Goal: Obtain resource: Download file/media

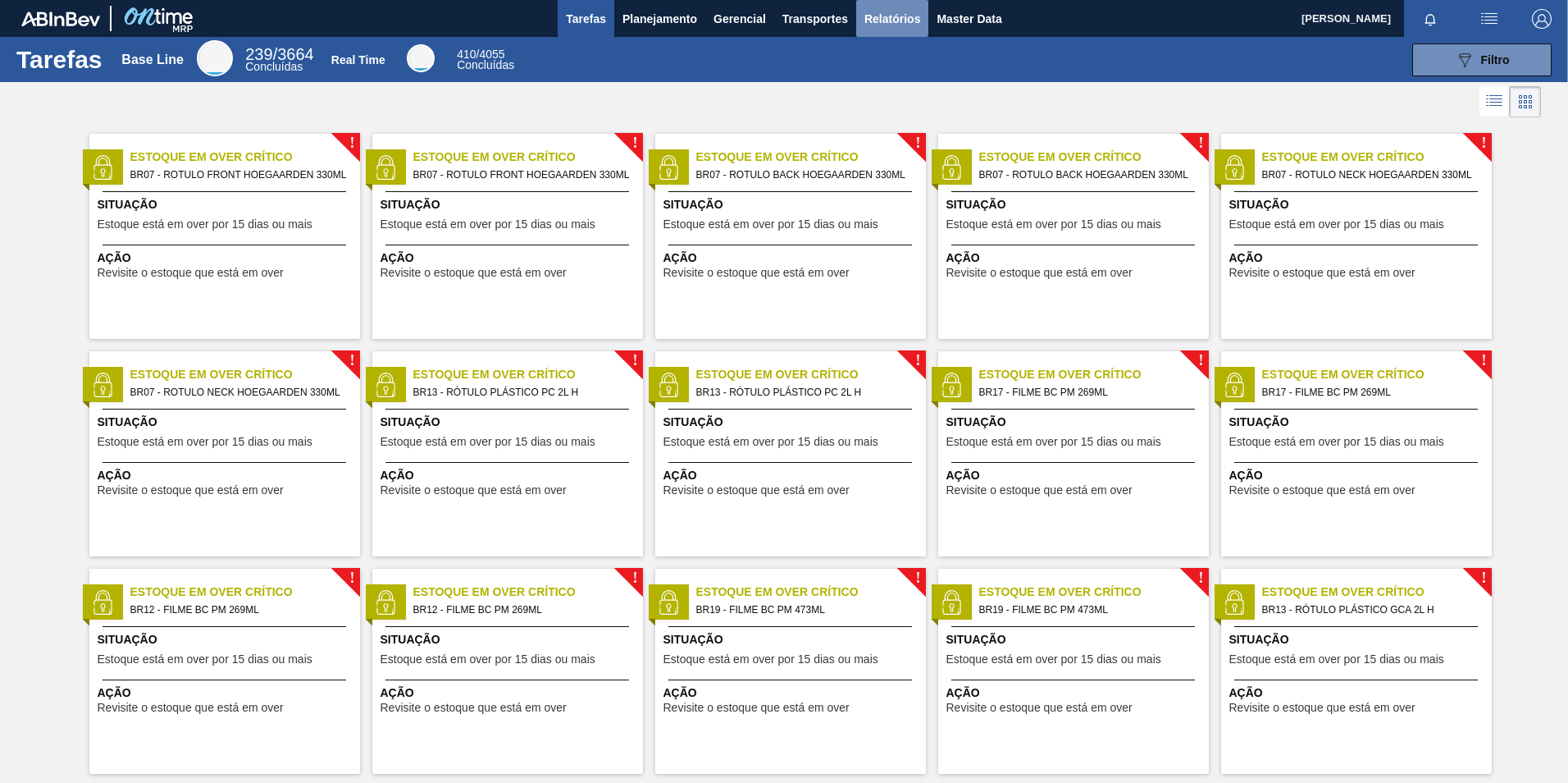
click at [878, 24] on span "Relatórios" at bounding box center [892, 19] width 56 height 20
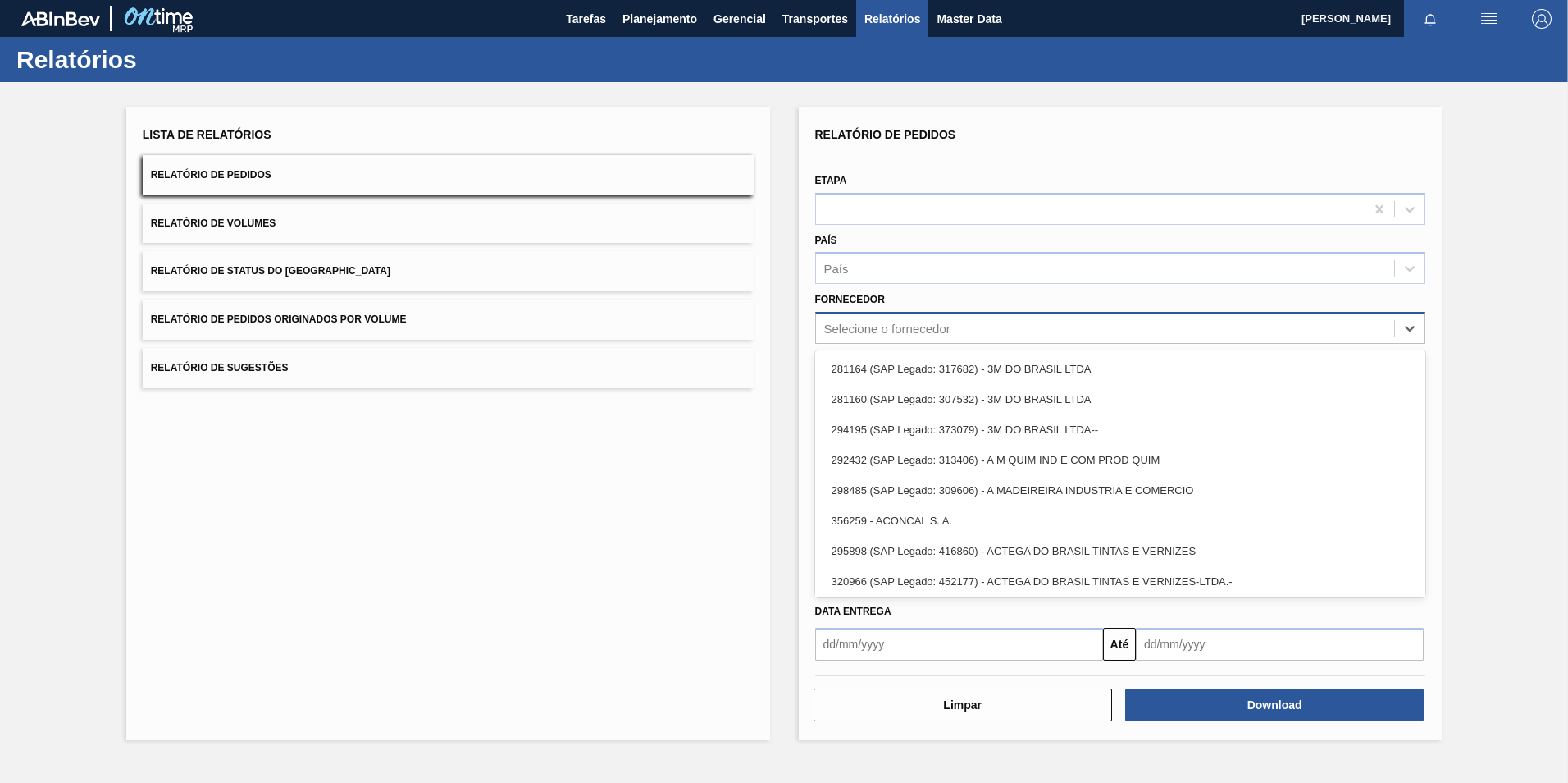
click at [882, 327] on div "Selecione o fornecedor" at bounding box center [887, 329] width 126 height 14
paste input "290167"
type input "290167"
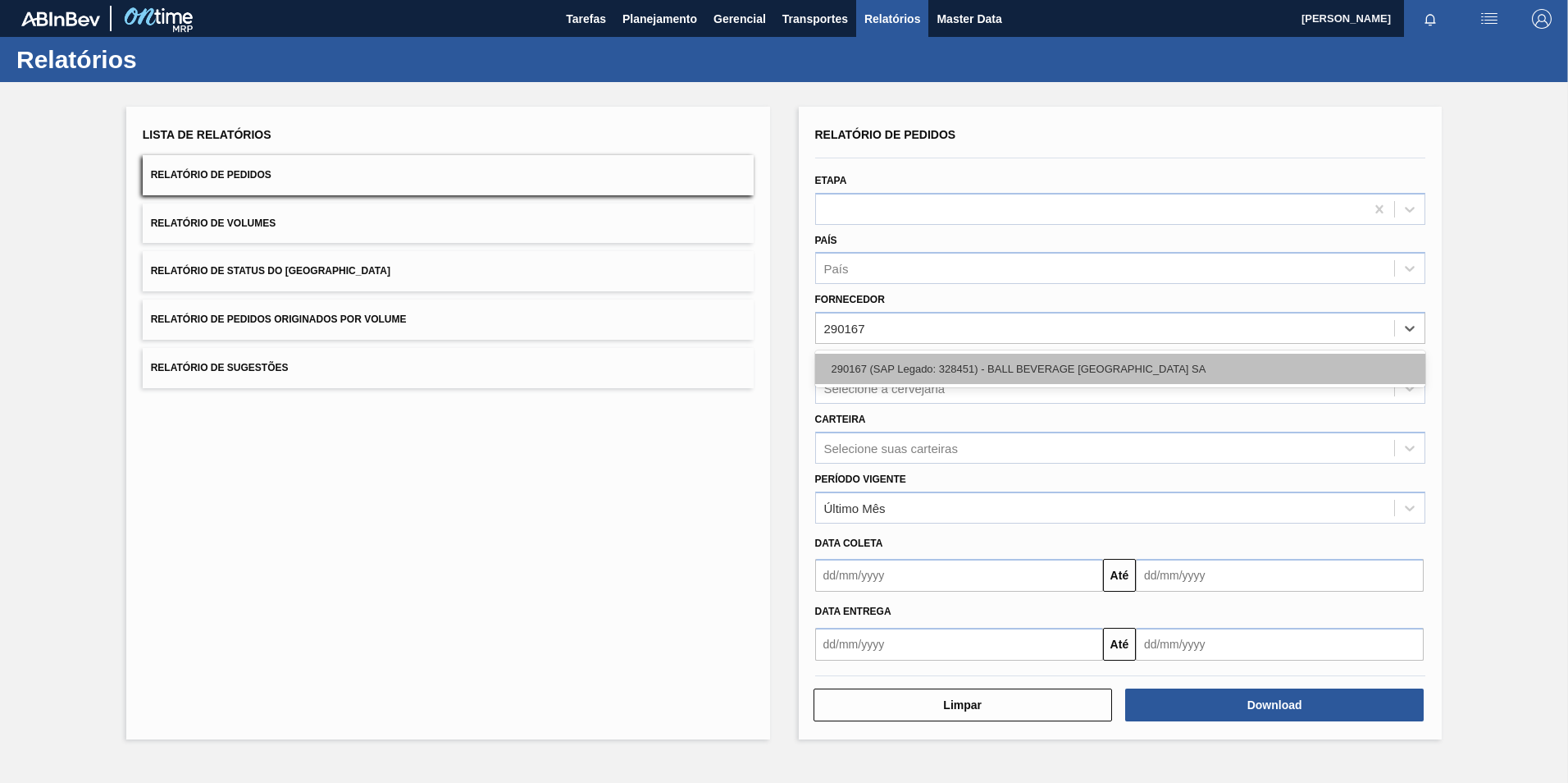
click at [881, 374] on div "290167 (SAP Legado: 328451) - BALL BEVERAGE [GEOGRAPHIC_DATA] SA" at bounding box center [1120, 369] width 611 height 30
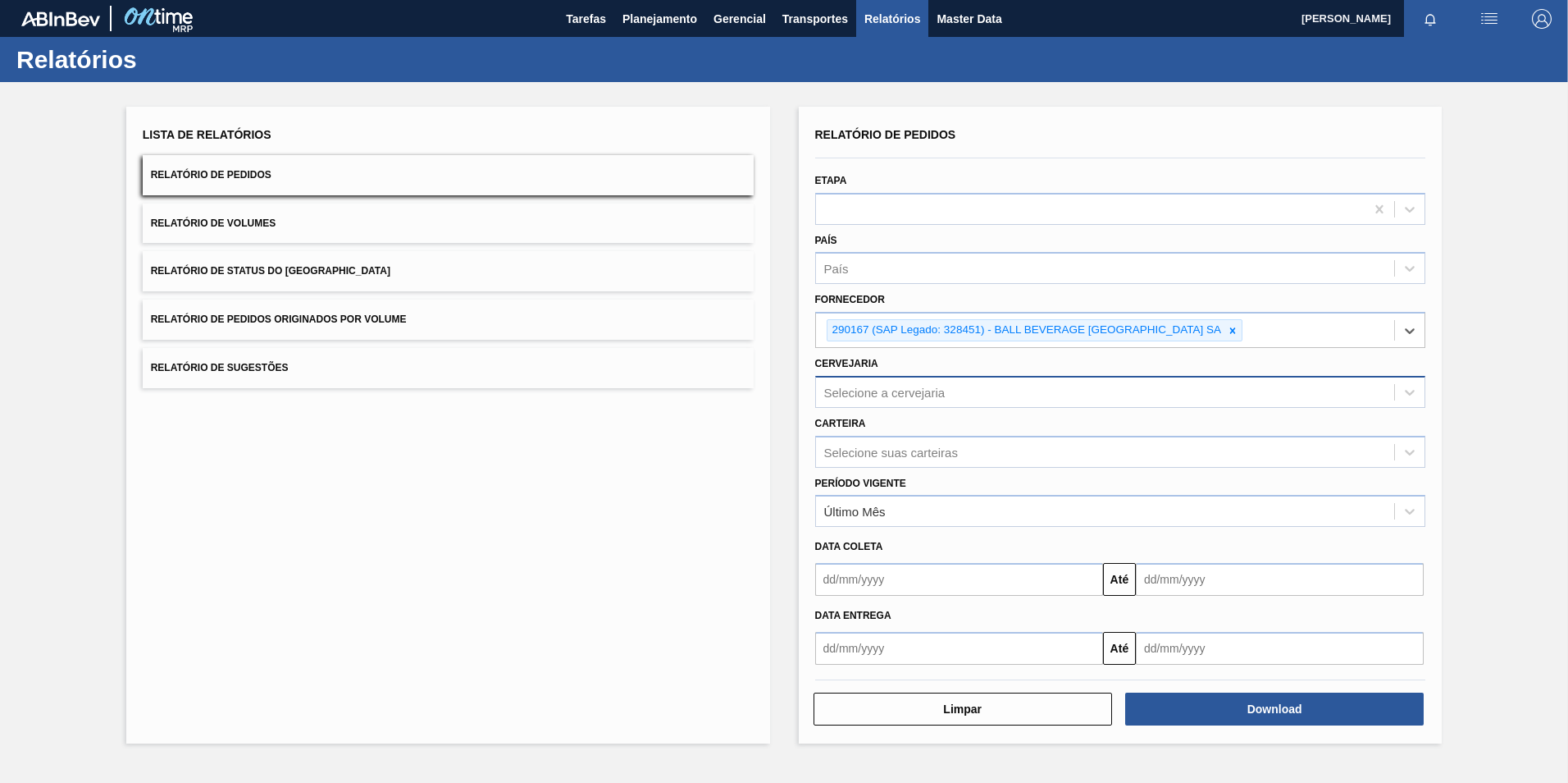
click at [850, 392] on div "Selecione a cervejaria" at bounding box center [884, 392] width 121 height 14
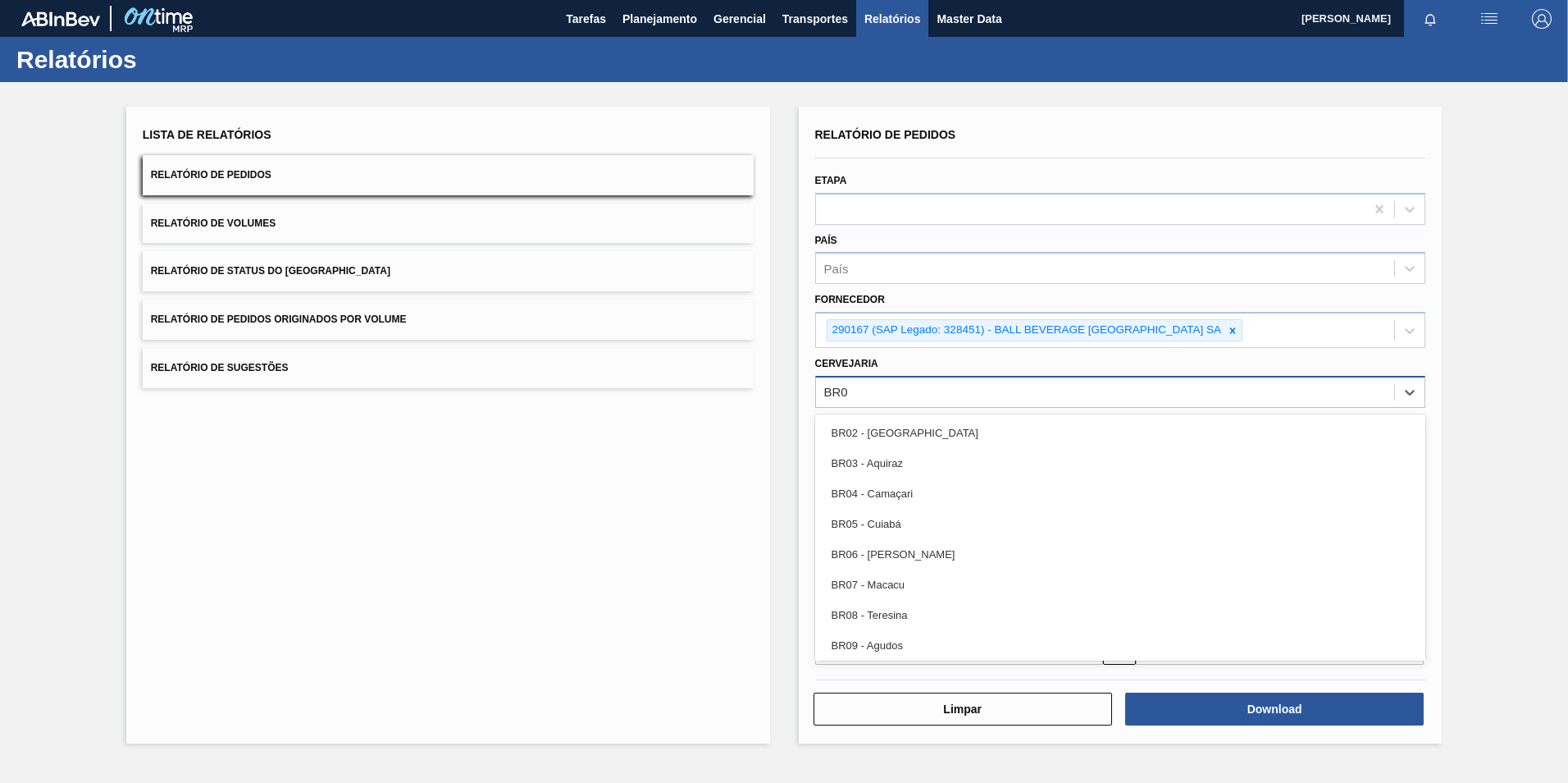
type input "BR05"
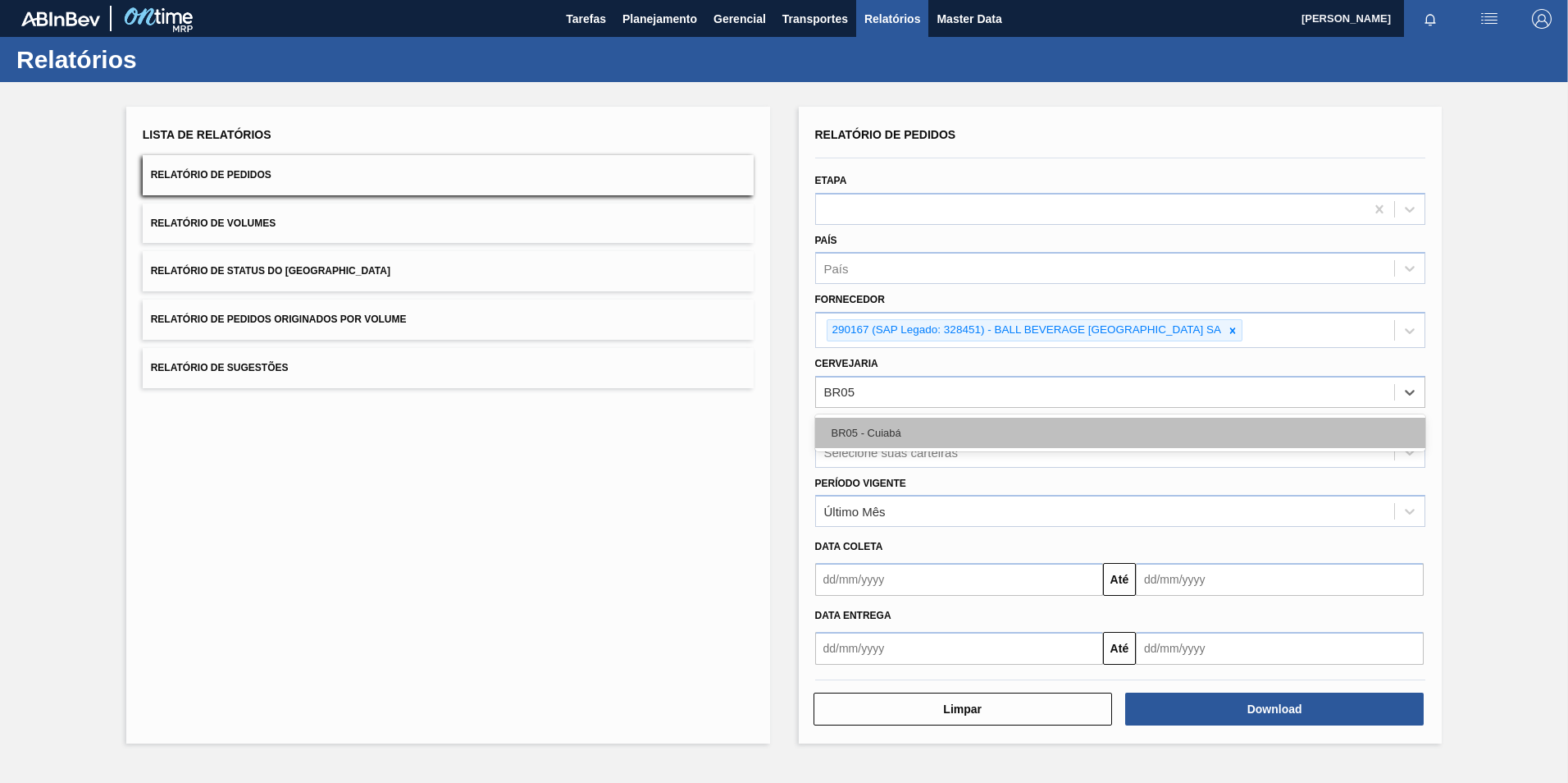
click at [875, 421] on div "BR05 - Cuiabá" at bounding box center [1120, 433] width 611 height 30
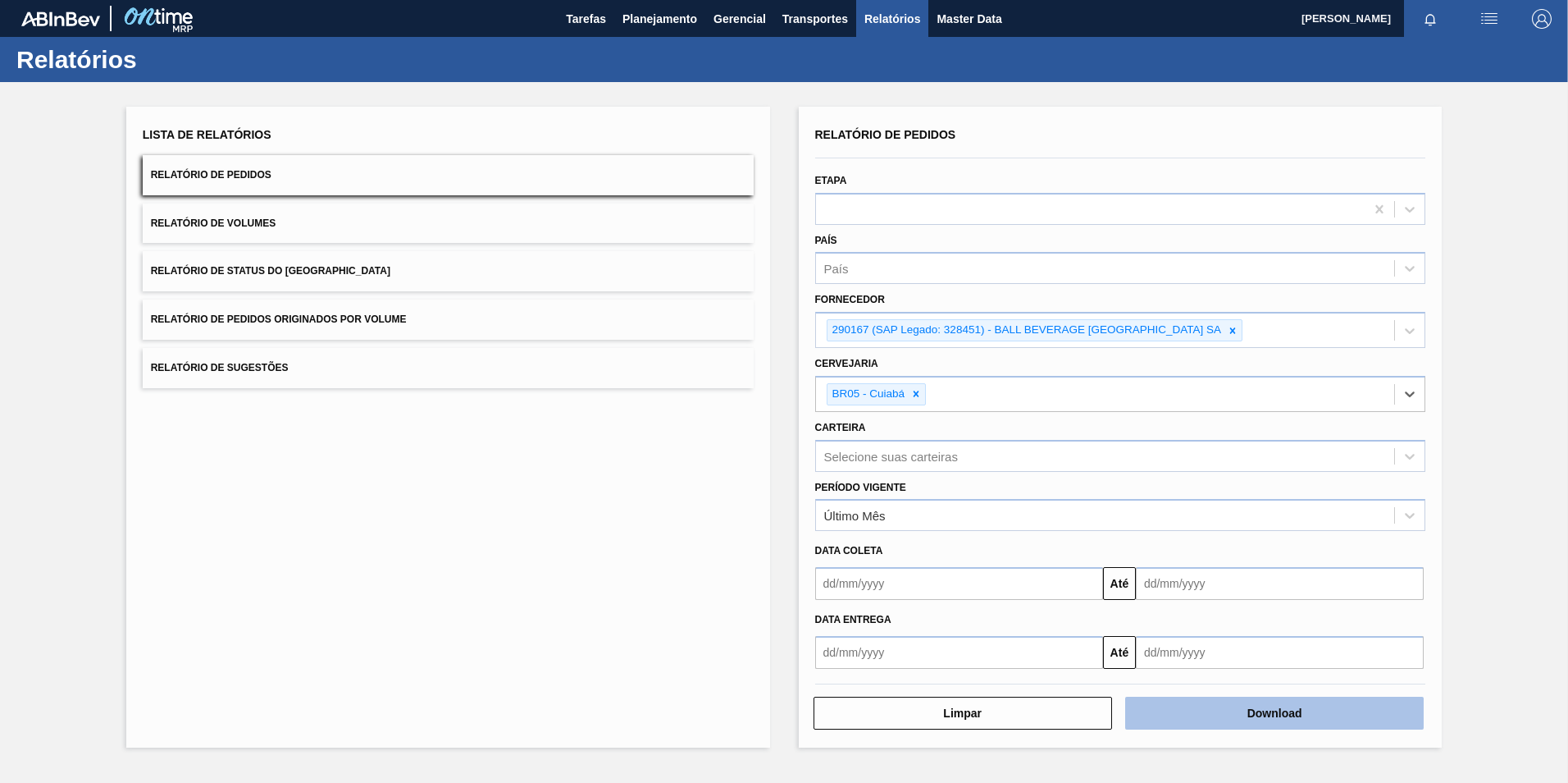
click at [1231, 713] on button "Download" at bounding box center [1274, 713] width 299 height 33
click at [1191, 720] on button "Download" at bounding box center [1274, 713] width 299 height 33
